Goal: Answer question/provide support: Share knowledge or assist other users

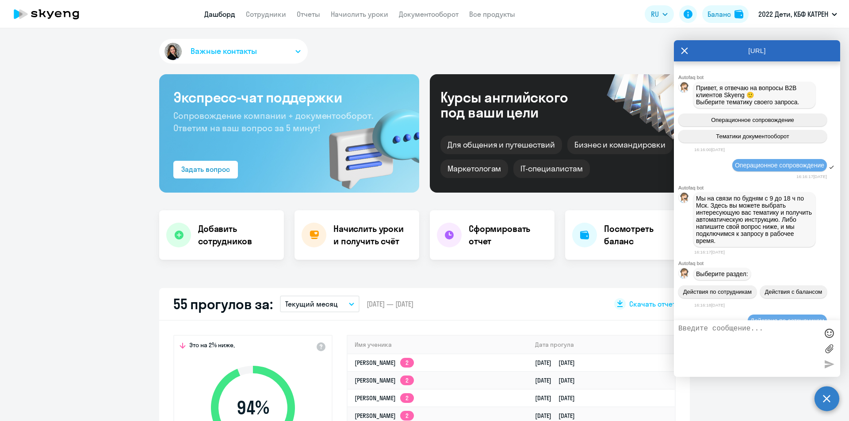
select select "30"
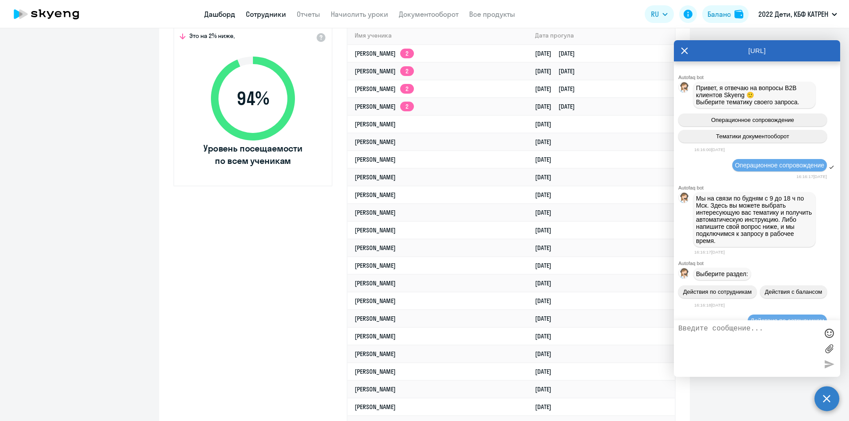
scroll to position [23815, 0]
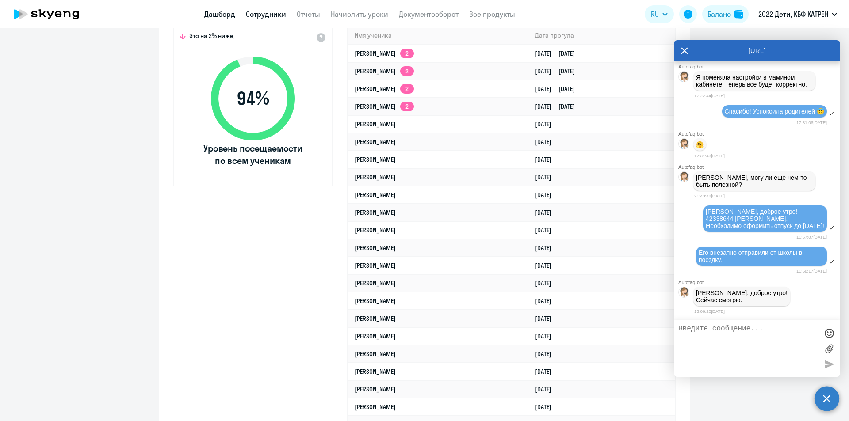
click at [260, 15] on link "Сотрудники" at bounding box center [266, 14] width 40 height 9
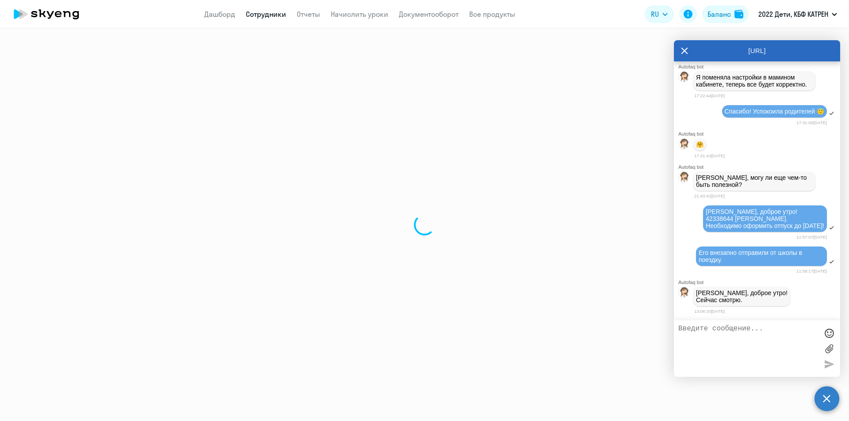
select select "30"
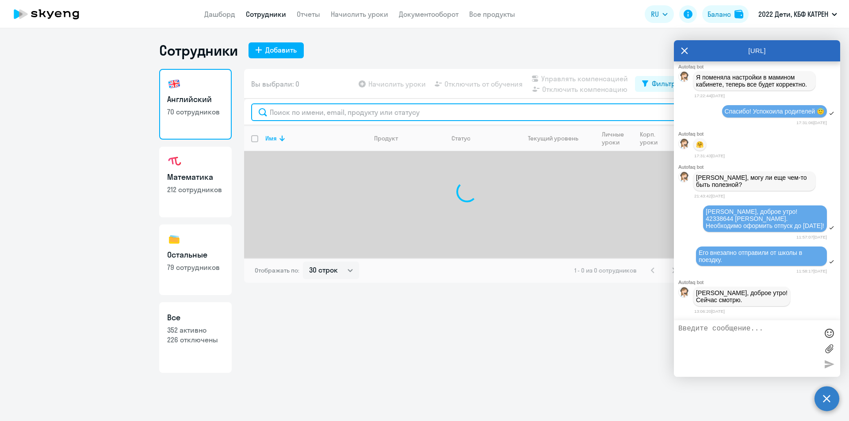
click at [352, 110] on input "text" at bounding box center [466, 112] width 431 height 18
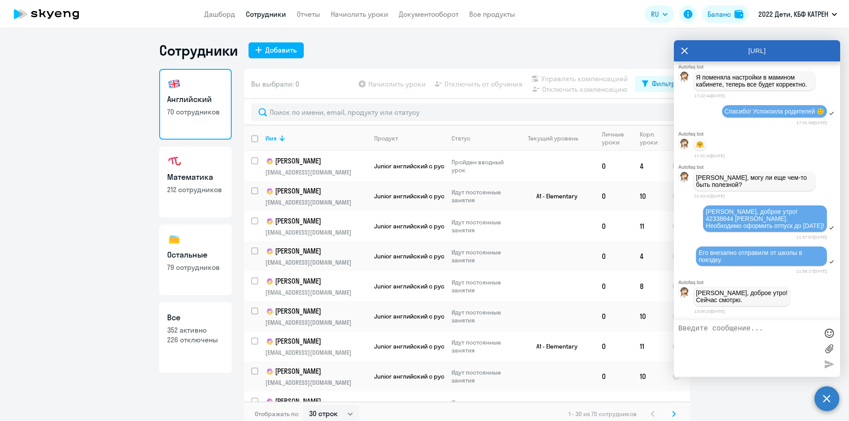
click at [194, 327] on p "352 активно" at bounding box center [195, 330] width 57 height 10
select select "30"
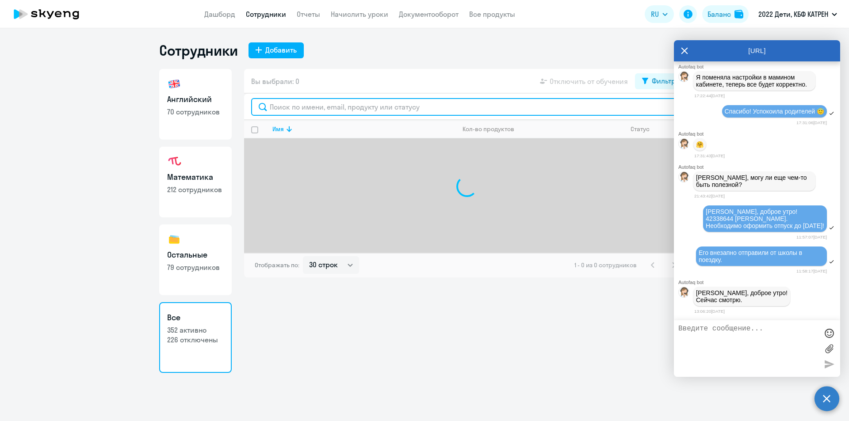
click at [386, 108] on input "text" at bounding box center [466, 107] width 431 height 18
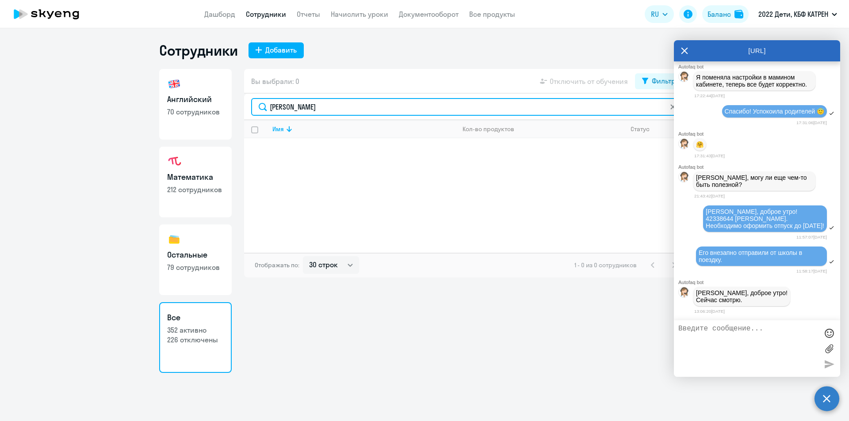
click at [322, 109] on input "[PERSON_NAME]" at bounding box center [466, 107] width 431 height 18
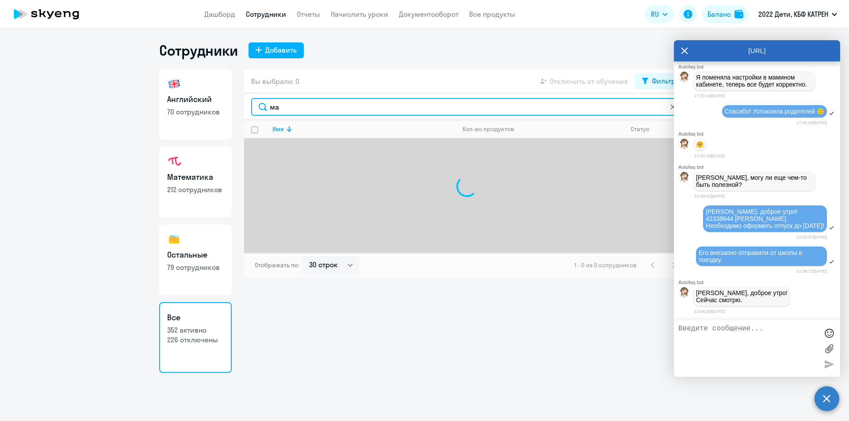
type input "м"
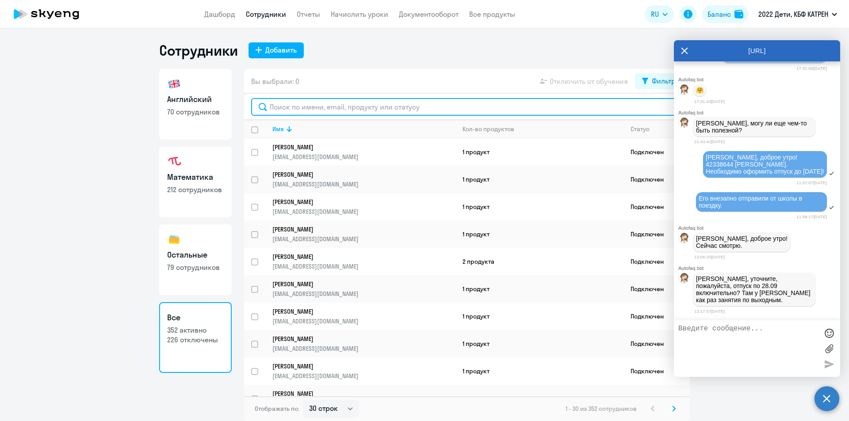
scroll to position [23869, 0]
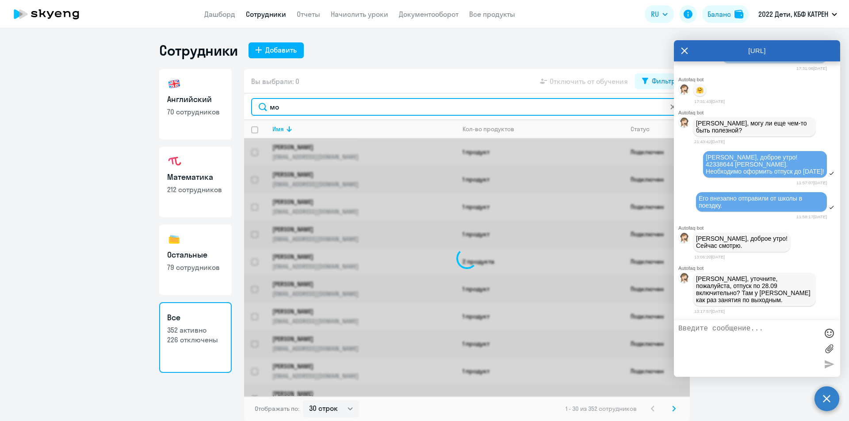
type input "мож"
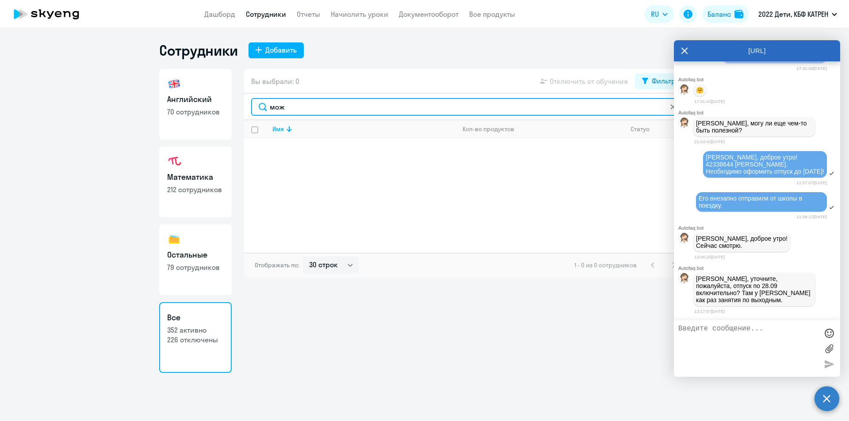
drag, startPoint x: 290, startPoint y: 103, endPoint x: 254, endPoint y: 103, distance: 36.2
click at [254, 103] on input "мож" at bounding box center [466, 107] width 431 height 18
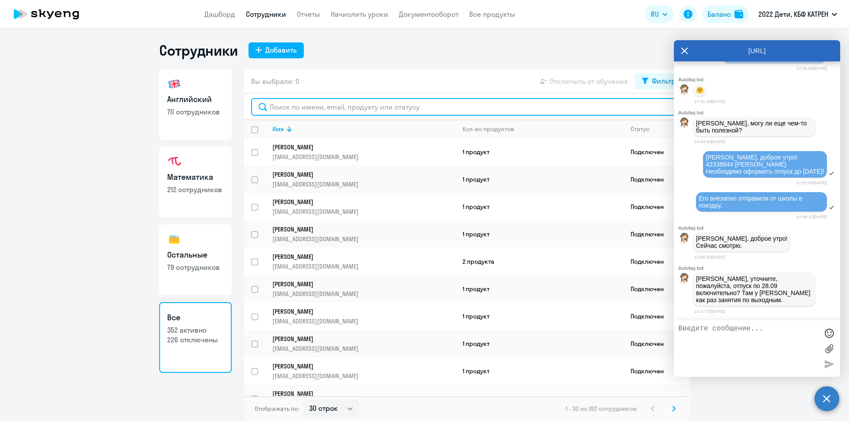
click at [295, 105] on input "text" at bounding box center [466, 107] width 431 height 18
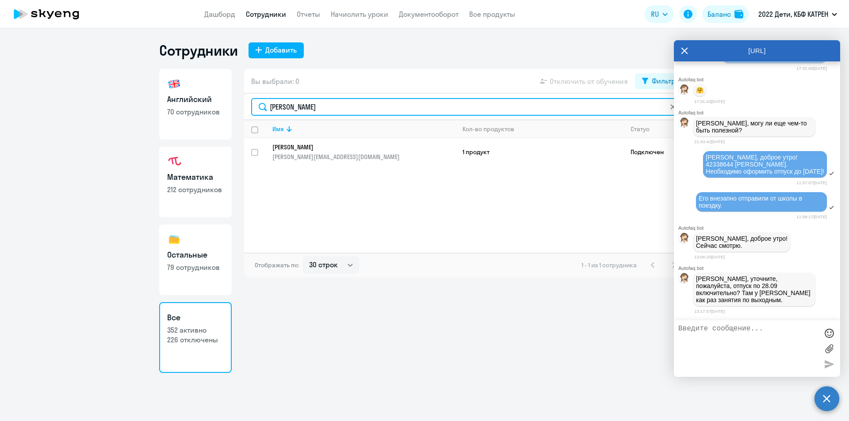
type input "[PERSON_NAME]"
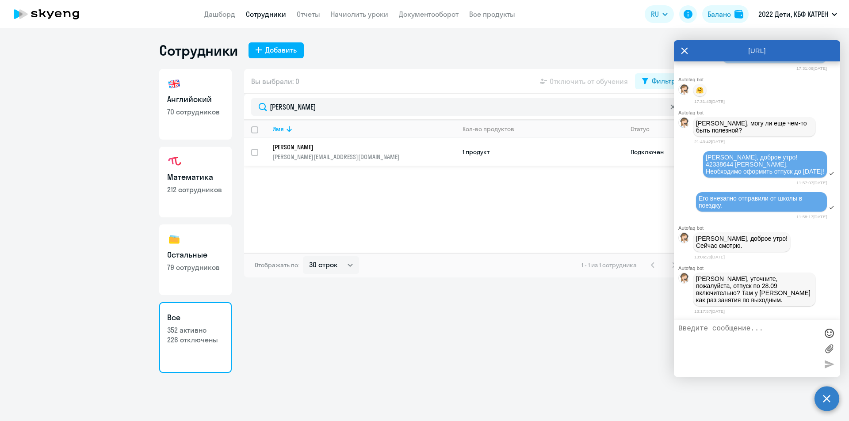
drag, startPoint x: 346, startPoint y: 162, endPoint x: 343, endPoint y: 151, distance: 10.8
click at [343, 151] on link "[PERSON_NAME] [PERSON_NAME][EMAIL_ADDRESS][DOMAIN_NAME]" at bounding box center [363, 152] width 183 height 18
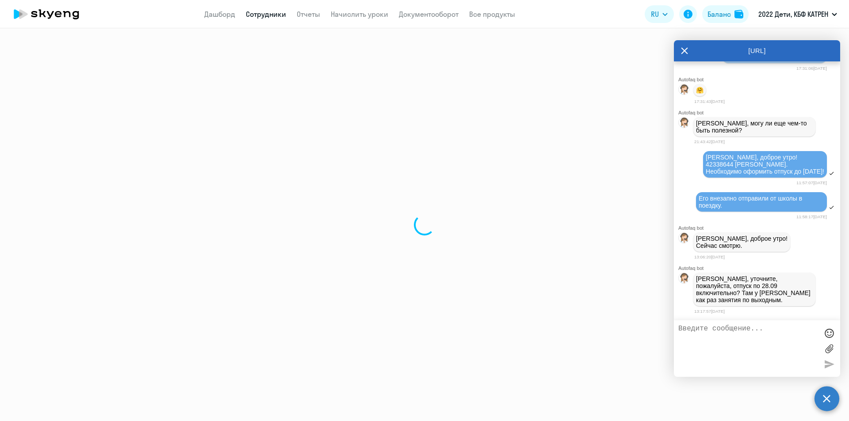
select select "others"
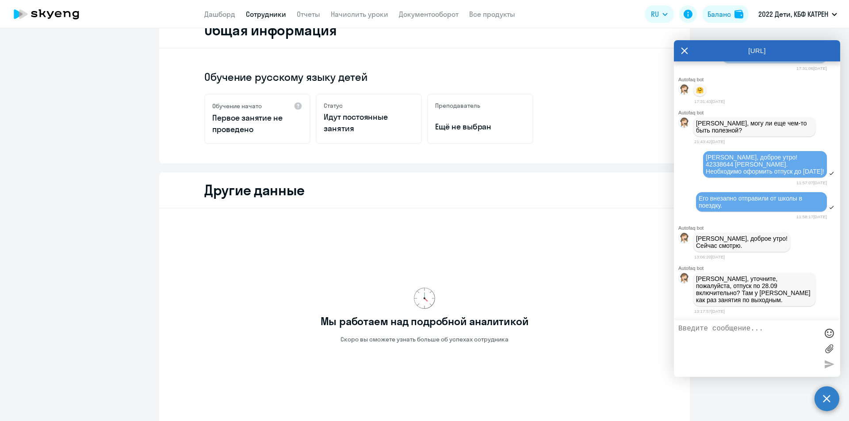
scroll to position [133, 0]
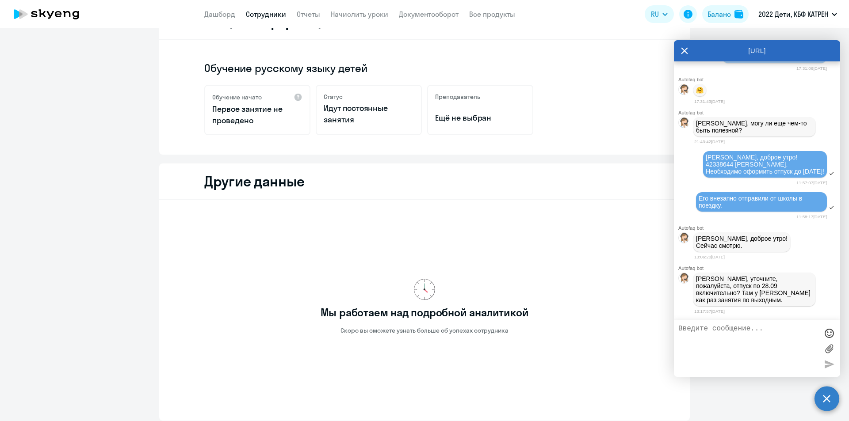
click at [784, 341] on textarea at bounding box center [748, 349] width 140 height 48
click at [783, 333] on textarea at bounding box center [748, 349] width 140 height 48
click at [720, 336] on textarea at bounding box center [748, 349] width 140 height 48
type textarea "Уточняю.."
click at [827, 365] on div at bounding box center [828, 364] width 13 height 13
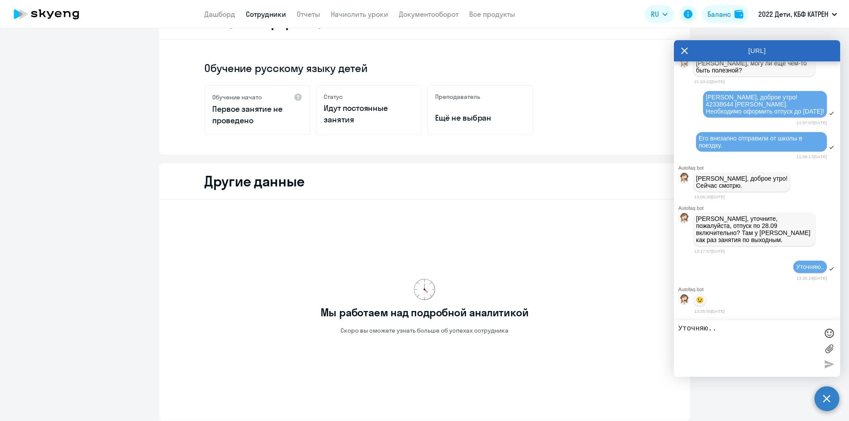
scroll to position [23931, 0]
click at [766, 329] on textarea "Уточняю.." at bounding box center [748, 349] width 140 height 48
type textarea "Да, просят по 28е включительно"
click at [825, 368] on div at bounding box center [828, 364] width 13 height 13
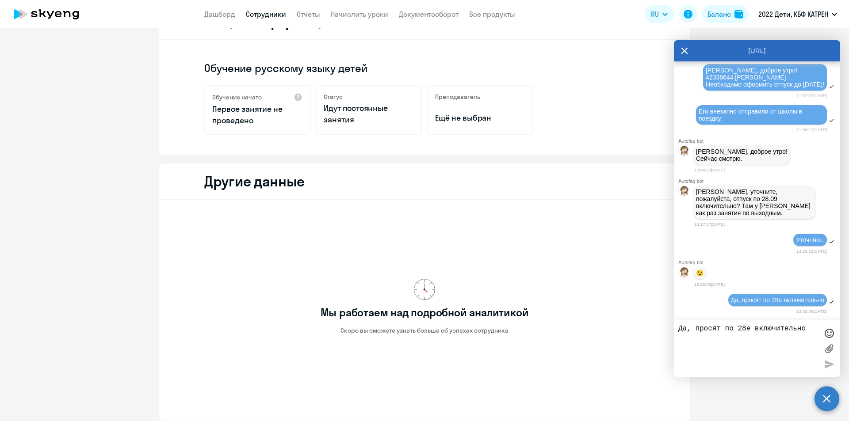
scroll to position [23958, 0]
